Goal: Check status: Check status

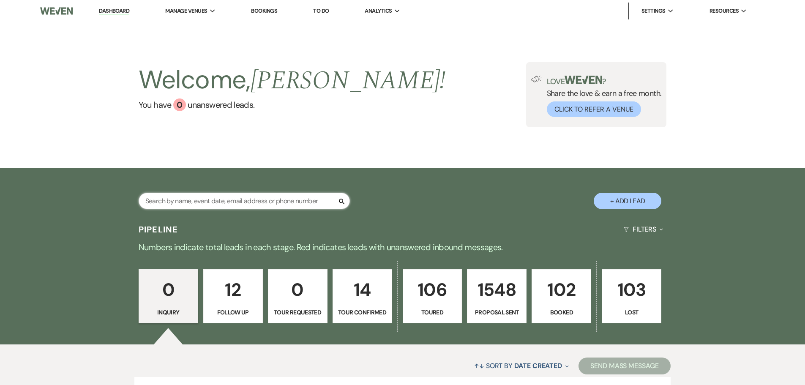
click at [214, 194] on input "text" at bounding box center [244, 201] width 211 height 16
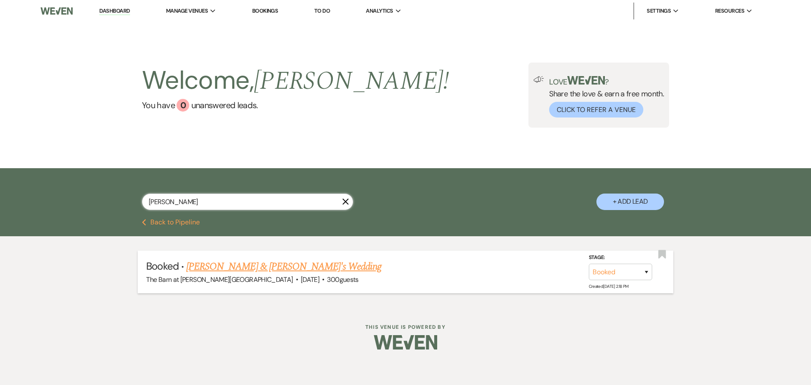
type input "cromp"
click at [247, 270] on link "Drew Cromp & Amber Purkhart's Wedding" at bounding box center [283, 266] width 195 height 15
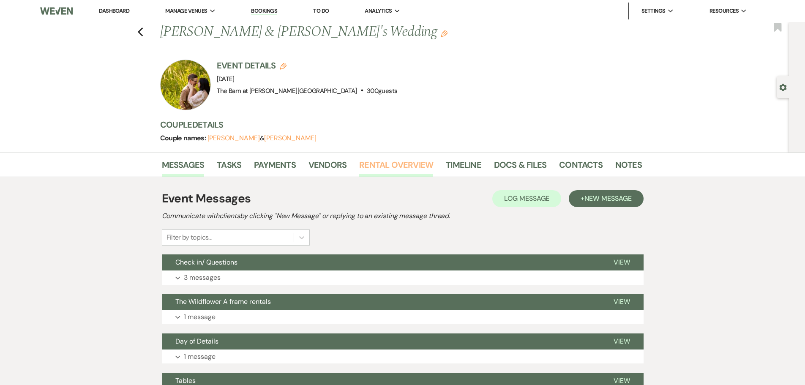
click at [395, 171] on link "Rental Overview" at bounding box center [396, 167] width 74 height 19
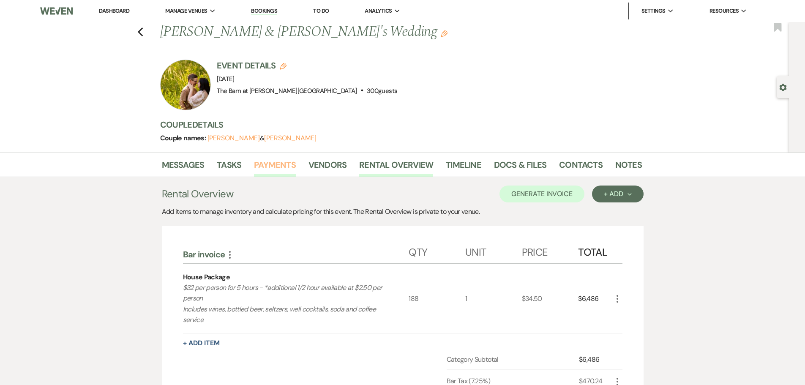
click at [285, 166] on link "Payments" at bounding box center [275, 167] width 42 height 19
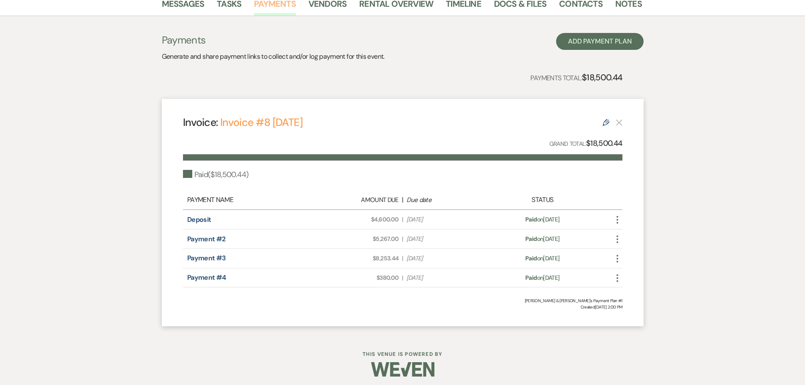
scroll to position [165, 0]
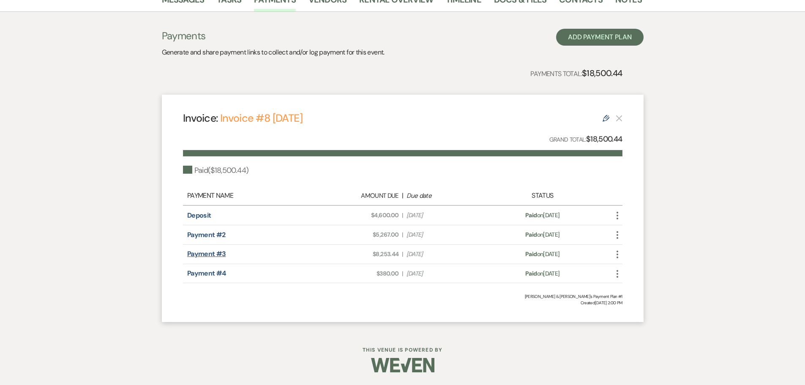
click at [217, 253] on link "Payment #3" at bounding box center [206, 253] width 39 height 9
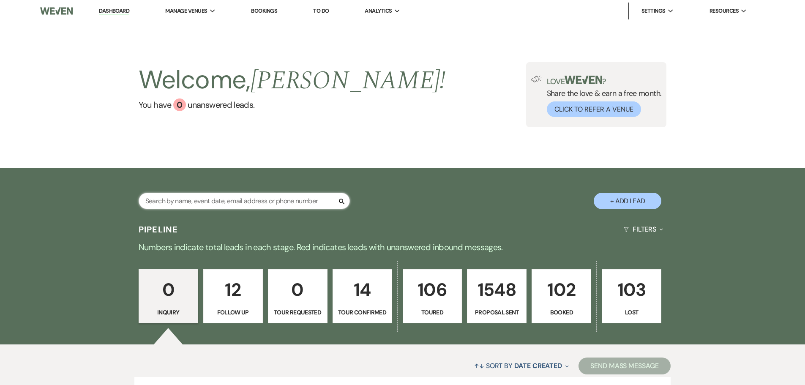
click at [191, 201] on input "text" at bounding box center [244, 201] width 211 height 16
type input "murphy"
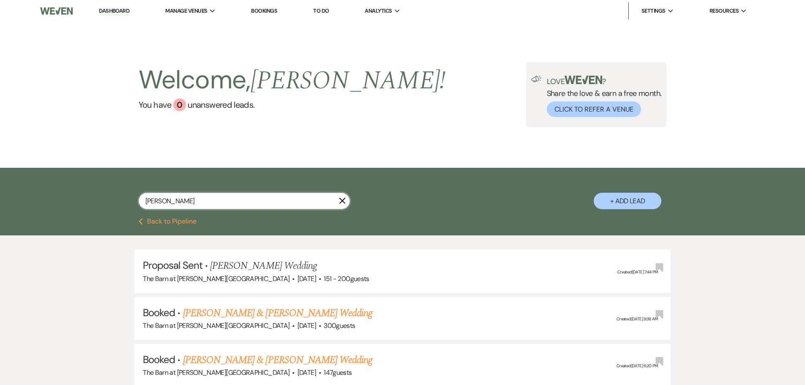
select select "6"
select select "8"
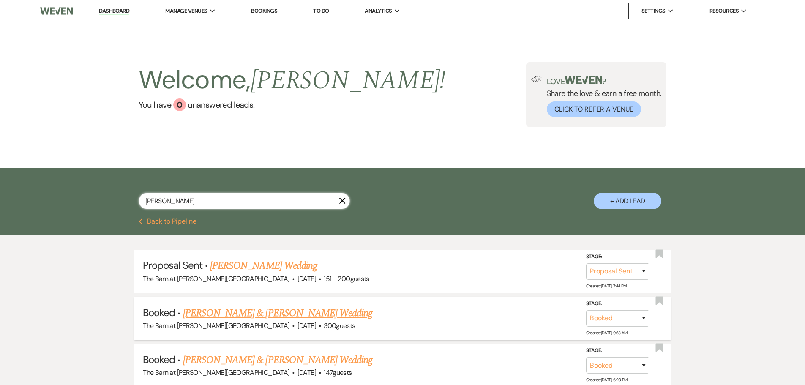
scroll to position [42, 0]
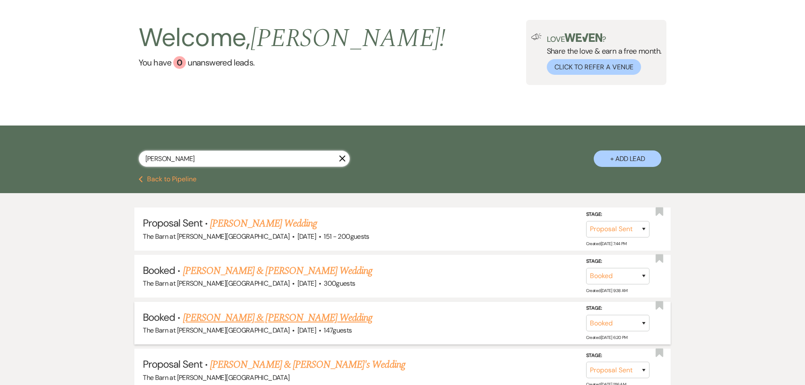
type input "murphy"
click at [265, 317] on link "Margaret Murphy & Tyler Anderson's Wedding" at bounding box center [277, 317] width 189 height 15
